Goal: Information Seeking & Learning: Learn about a topic

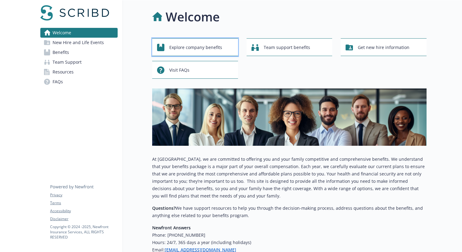
click at [171, 45] on span "Explore company benefits" at bounding box center [195, 48] width 53 height 12
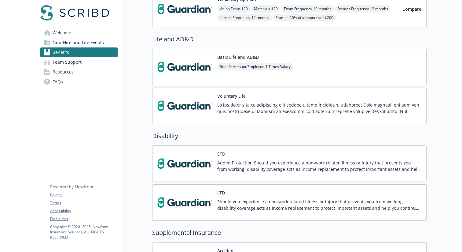
scroll to position [390, 0]
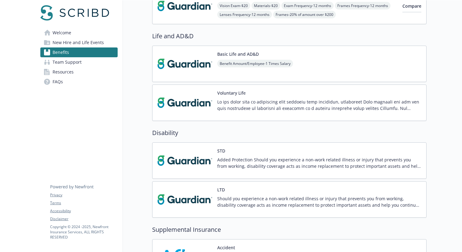
click at [304, 59] on div "Basic Life and AD&D Benefit Amount/Employee - 1 Times Salary" at bounding box center [289, 64] width 275 height 36
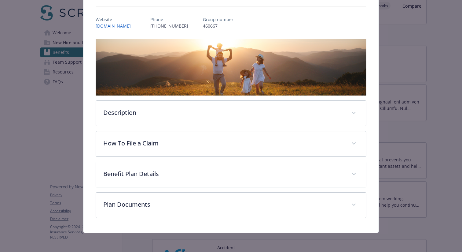
scroll to position [65, 0]
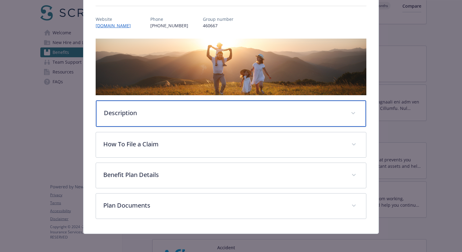
click at [187, 117] on div "Description" at bounding box center [231, 113] width 270 height 26
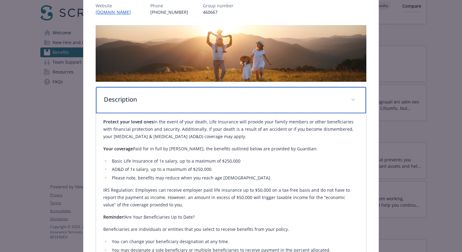
scroll to position [79, 0]
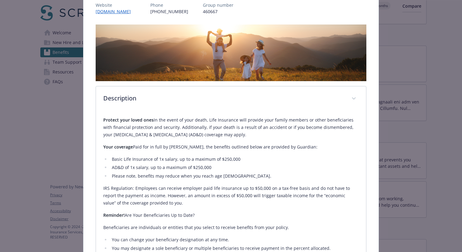
click at [146, 119] on strong "Protect your loved ones" at bounding box center [128, 120] width 50 height 6
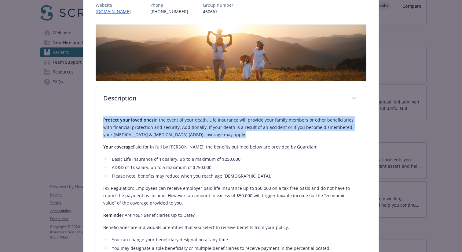
click at [146, 119] on strong "Protect your loved ones" at bounding box center [128, 120] width 50 height 6
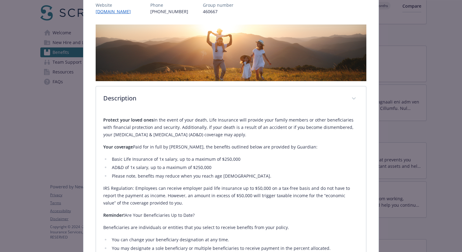
click at [153, 143] on p "Your coverage Paid for in full by [PERSON_NAME], the benefits outlined below ar…" at bounding box center [231, 146] width 256 height 7
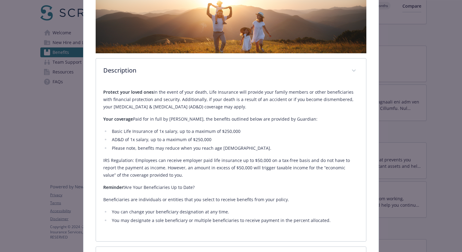
scroll to position [111, 0]
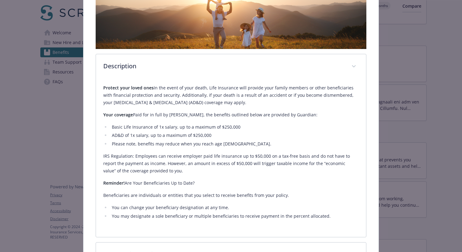
click at [147, 150] on div "Protect your loved ones In the event of your death, Life Insurance will provide…" at bounding box center [231, 152] width 256 height 136
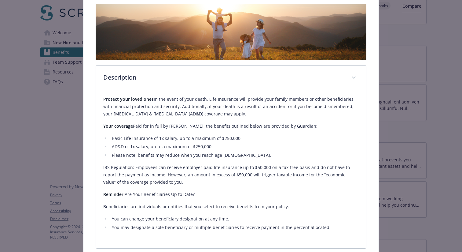
scroll to position [99, 0]
click at [221, 102] on p "Protect your loved ones In the event of your death, Life Insurance will provide…" at bounding box center [231, 107] width 256 height 22
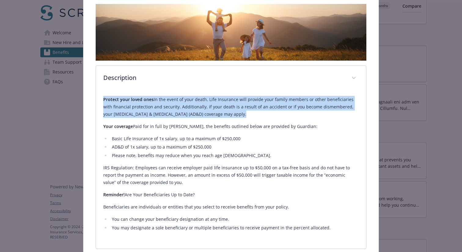
click at [221, 102] on p "Protect your loved ones In the event of your death, Life Insurance will provide…" at bounding box center [231, 107] width 256 height 22
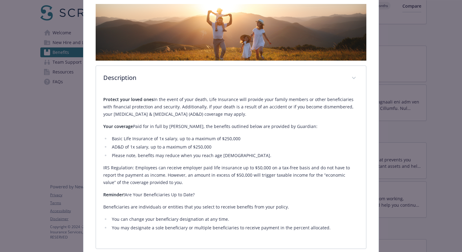
click at [171, 93] on div "Protect your loved ones In the event of your death, Life Insurance will provide…" at bounding box center [231, 166] width 256 height 150
